Goal: Task Accomplishment & Management: Manage account settings

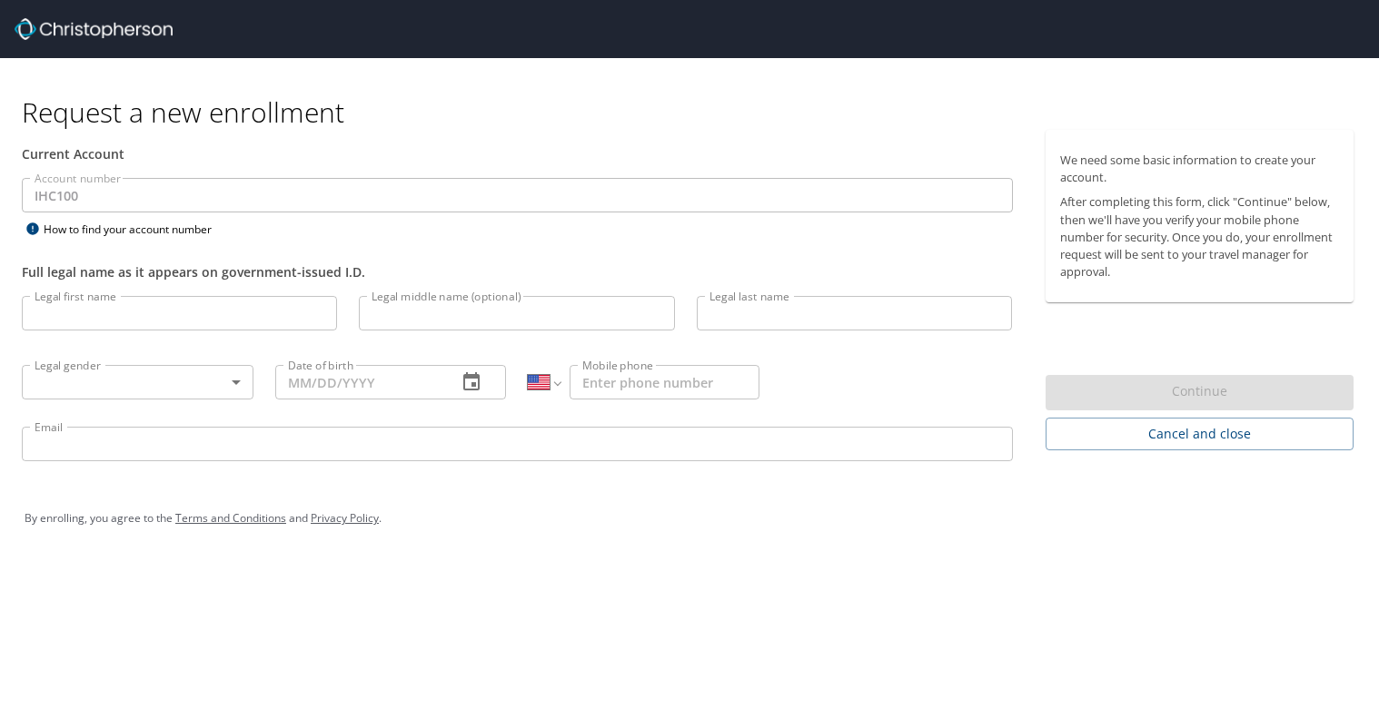
select select "US"
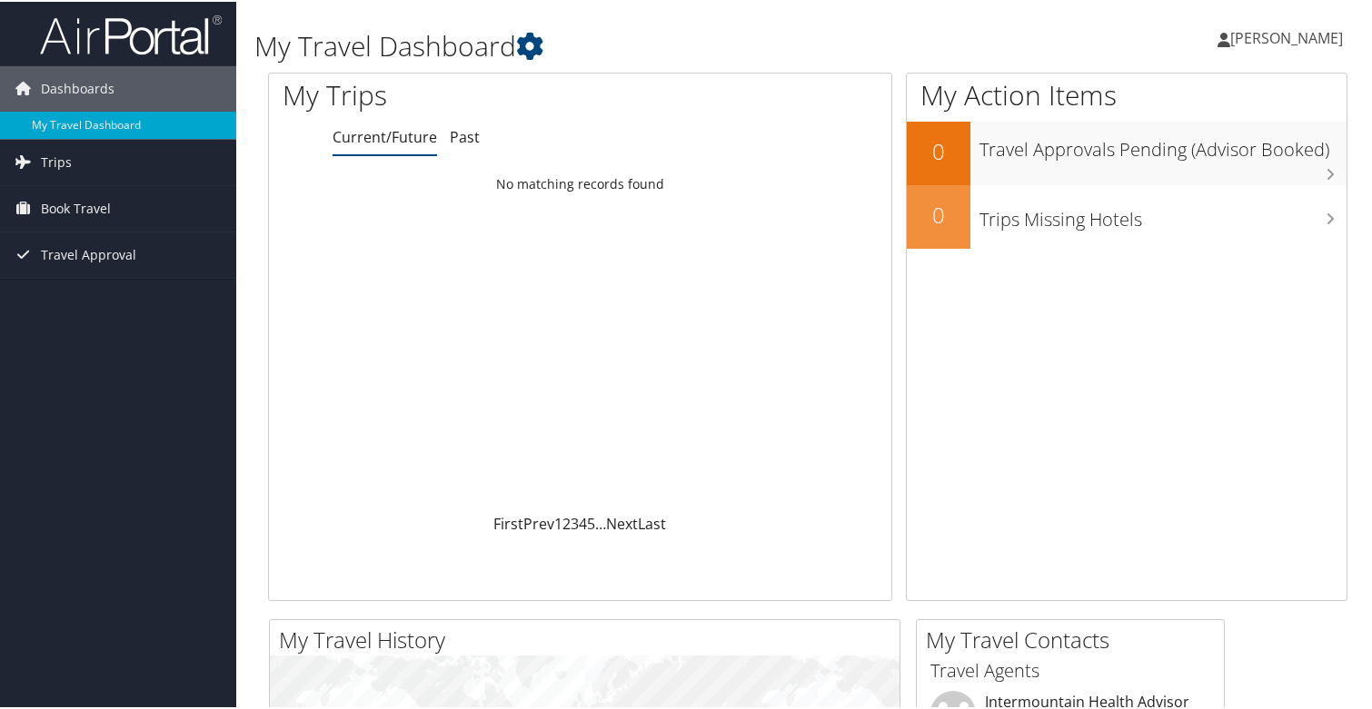
click at [1259, 45] on span "[PERSON_NAME]" at bounding box center [1286, 36] width 113 height 20
click at [1237, 165] on link "View Travel Profile" at bounding box center [1238, 161] width 203 height 31
